Goal: Information Seeking & Learning: Compare options

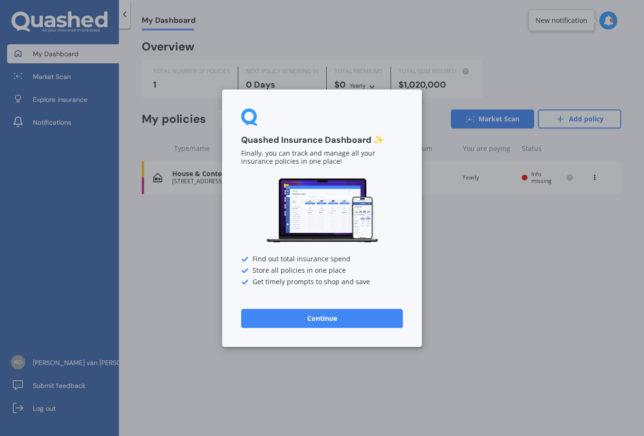
click at [354, 325] on button "Continue" at bounding box center [322, 317] width 162 height 19
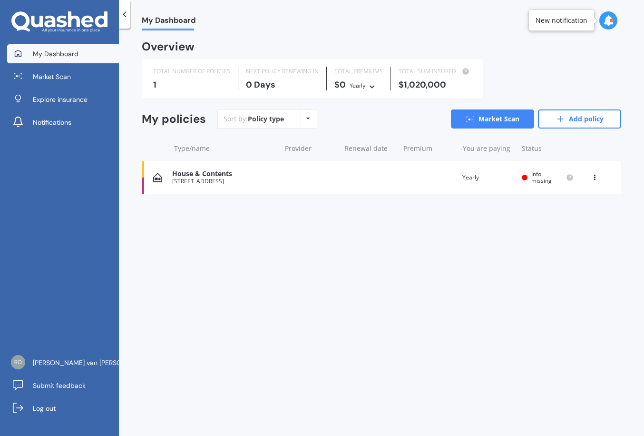
click at [308, 117] on icon at bounding box center [308, 119] width 4 height 6
click at [61, 74] on span "Market Scan" at bounding box center [52, 77] width 38 height 10
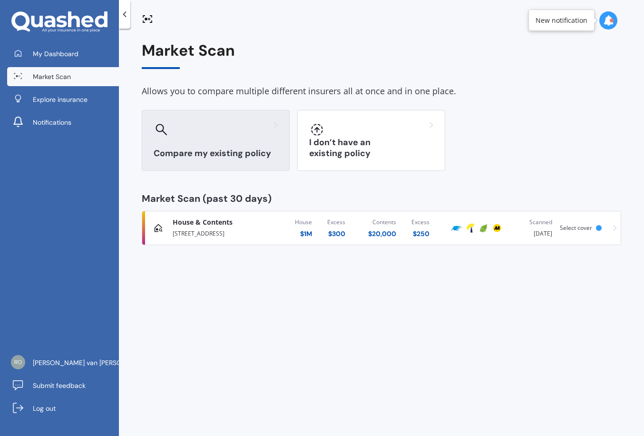
click at [192, 142] on div "Compare my existing policy" at bounding box center [216, 140] width 148 height 61
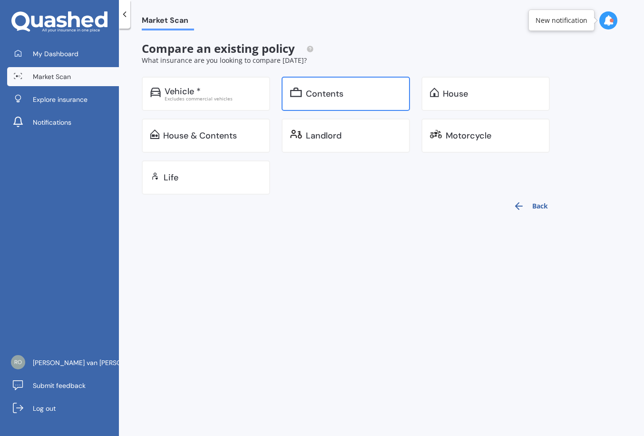
click at [321, 95] on div "Contents" at bounding box center [325, 94] width 38 height 10
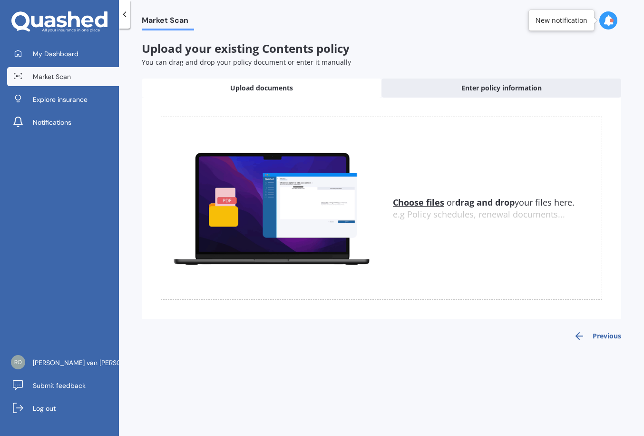
click at [66, 79] on span "Market Scan" at bounding box center [52, 77] width 38 height 10
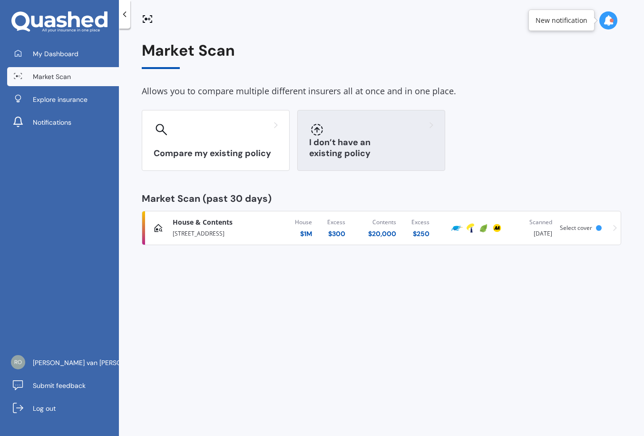
click at [382, 129] on div at bounding box center [371, 129] width 124 height 15
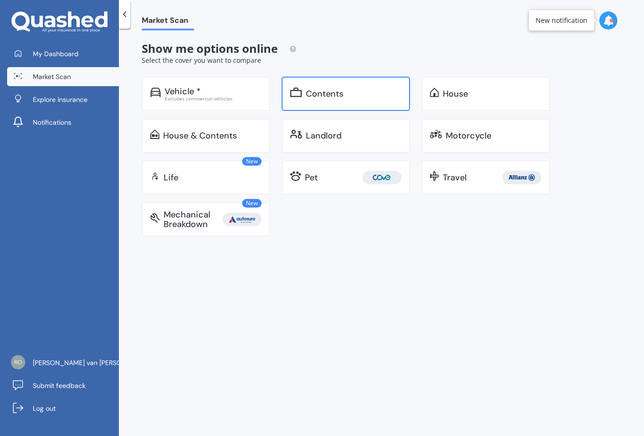
click at [336, 87] on div "Contents" at bounding box center [346, 94] width 128 height 34
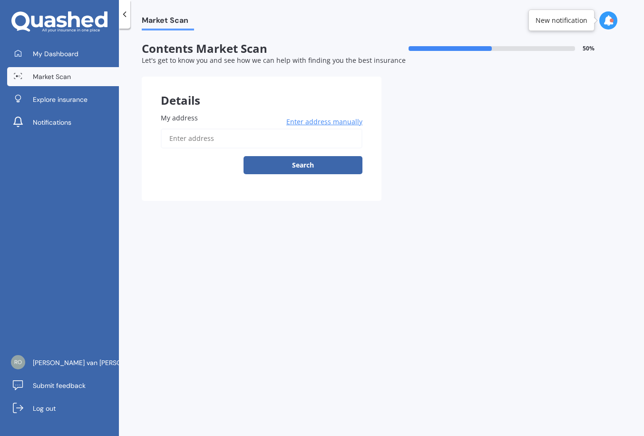
click at [208, 140] on input "My address" at bounding box center [262, 138] width 202 height 20
type input "[STREET_ADDRESS]"
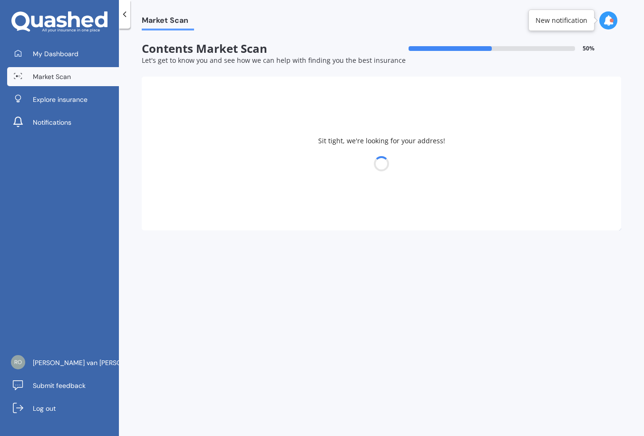
select select "31"
select select "10"
select select "1990"
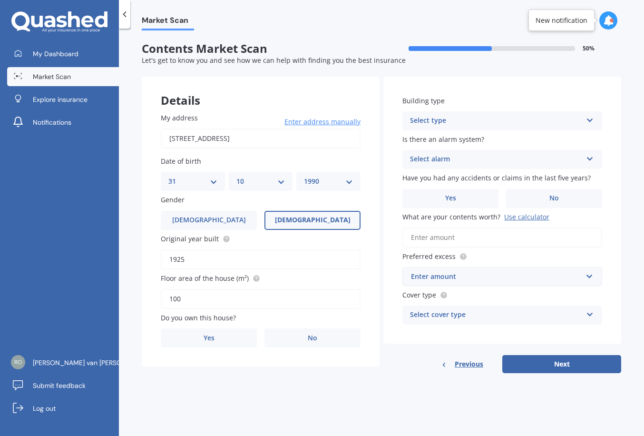
click at [556, 125] on div "Select type" at bounding box center [496, 120] width 172 height 11
click at [456, 137] on div "Freestanding" at bounding box center [502, 139] width 199 height 17
click at [488, 162] on div "Select alarm" at bounding box center [496, 159] width 172 height 11
drag, startPoint x: 460, startPoint y: 212, endPoint x: 514, endPoint y: 199, distance: 56.1
click at [460, 211] on div "No" at bounding box center [502, 212] width 199 height 17
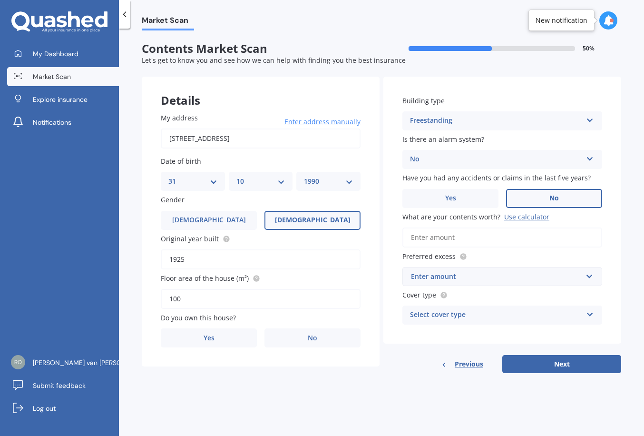
click at [563, 197] on label "No" at bounding box center [554, 198] width 96 height 19
click at [0, 0] on input "No" at bounding box center [0, 0] width 0 height 0
click at [469, 236] on input "What are your contents worth? Use calculator" at bounding box center [503, 237] width 200 height 20
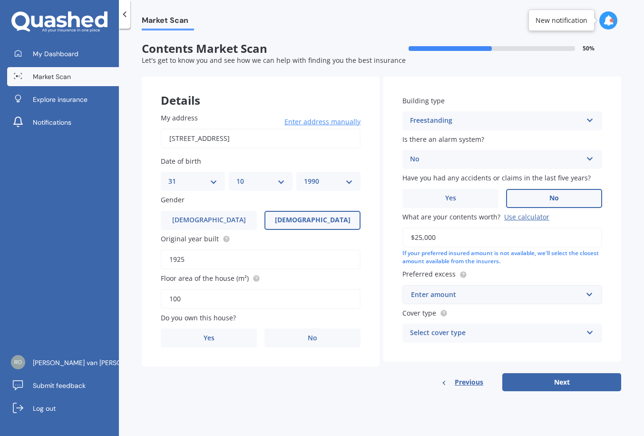
type input "$25,000"
click at [496, 298] on div "Enter amount" at bounding box center [496, 294] width 171 height 10
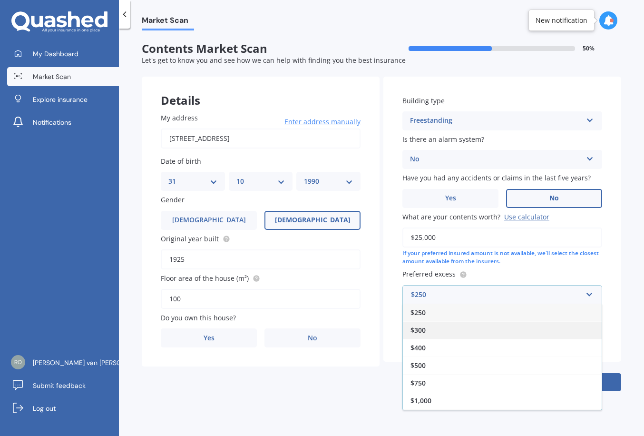
click at [431, 330] on div "$300" at bounding box center [502, 330] width 199 height 18
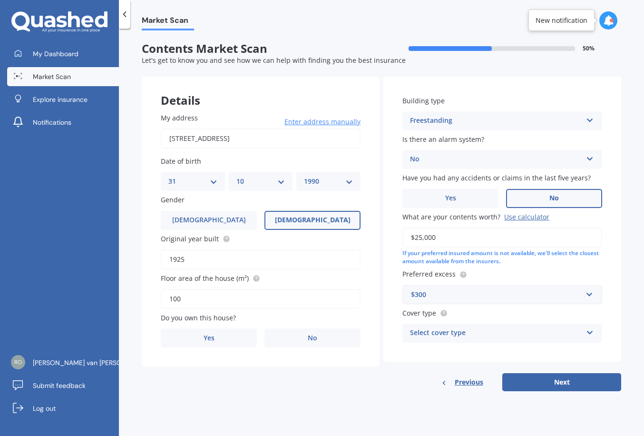
click at [541, 324] on div "Select cover type High Limited" at bounding box center [503, 333] width 200 height 19
click at [443, 348] on div "High" at bounding box center [502, 351] width 199 height 17
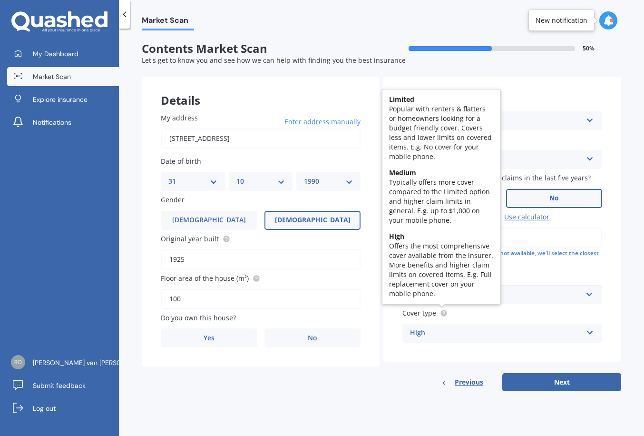
click at [444, 314] on circle at bounding box center [444, 313] width 6 height 6
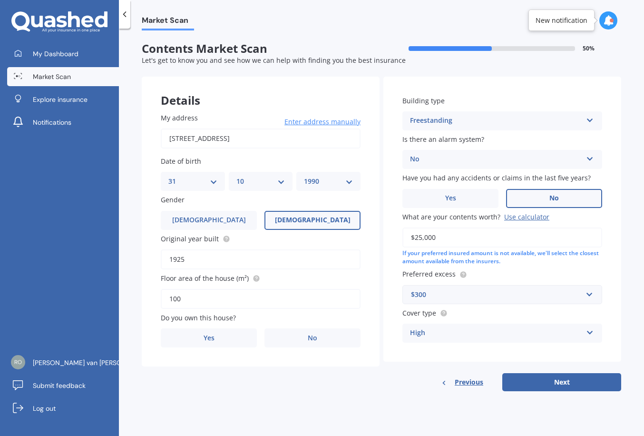
click at [457, 323] on div "Cover type High High Limited" at bounding box center [503, 325] width 200 height 35
click at [459, 329] on div "High" at bounding box center [496, 332] width 172 height 11
click at [433, 347] on div "High" at bounding box center [502, 351] width 199 height 17
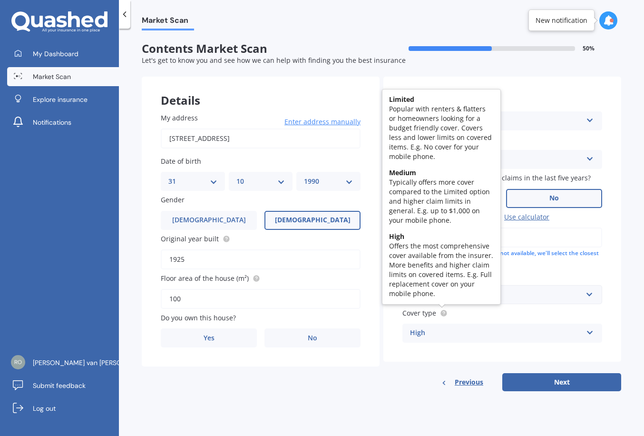
click at [443, 311] on circle at bounding box center [444, 313] width 6 height 6
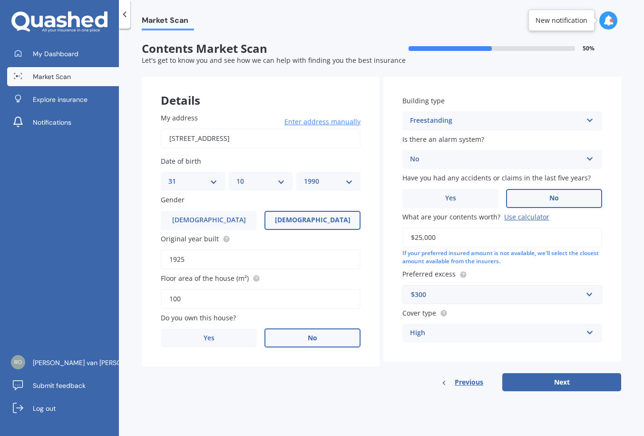
click at [309, 338] on span "No" at bounding box center [313, 338] width 10 height 8
click at [0, 0] on input "No" at bounding box center [0, 0] width 0 height 0
click at [265, 370] on div "Select occupant Tenant" at bounding box center [261, 376] width 200 height 19
click at [203, 392] on div "Tenant" at bounding box center [260, 395] width 199 height 17
click at [590, 381] on button "Next" at bounding box center [561, 382] width 119 height 18
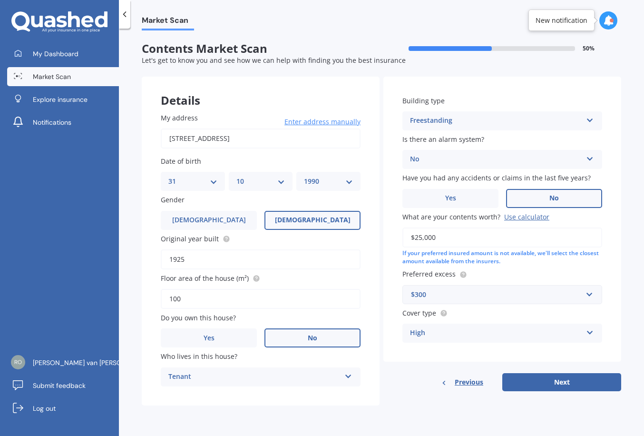
select select "31"
select select "10"
select select "1990"
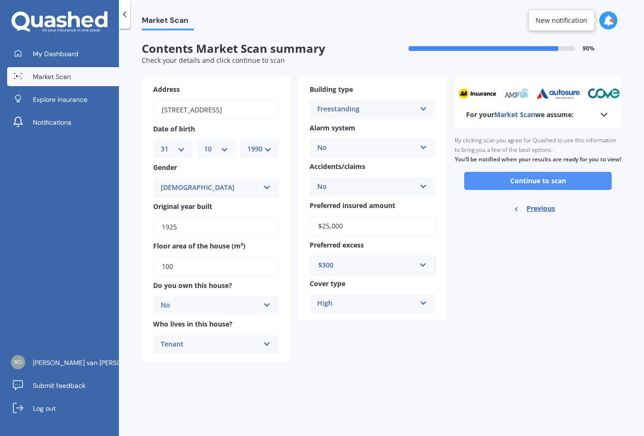
click at [480, 190] on button "Continue to scan" at bounding box center [537, 181] width 147 height 18
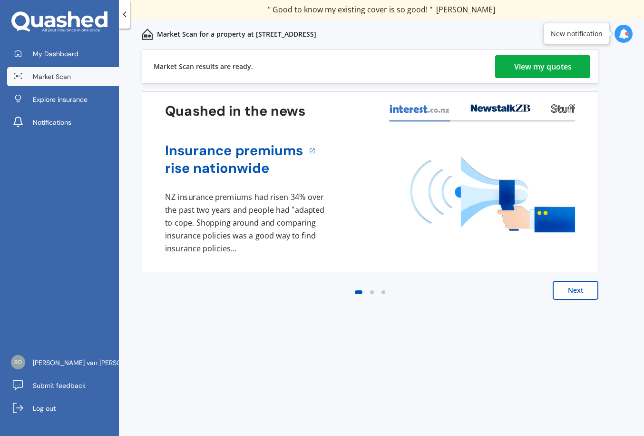
click at [536, 72] on div "View my quotes" at bounding box center [543, 66] width 58 height 23
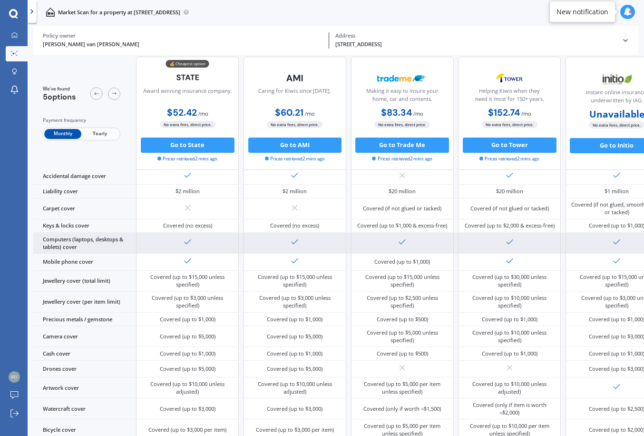
scroll to position [59, 0]
